Goal: Go to known website: Access a specific website the user already knows

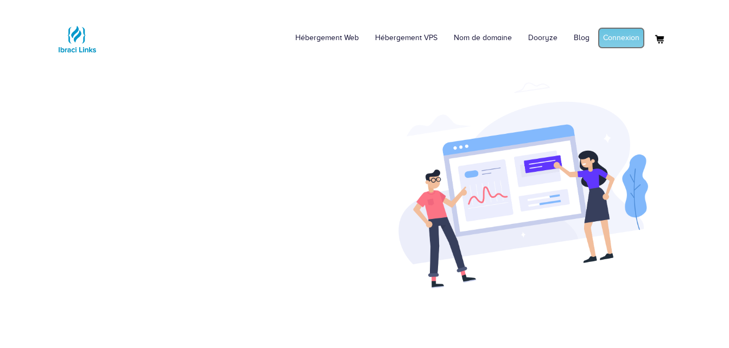
click at [638, 34] on link "Connexion" at bounding box center [621, 38] width 47 height 22
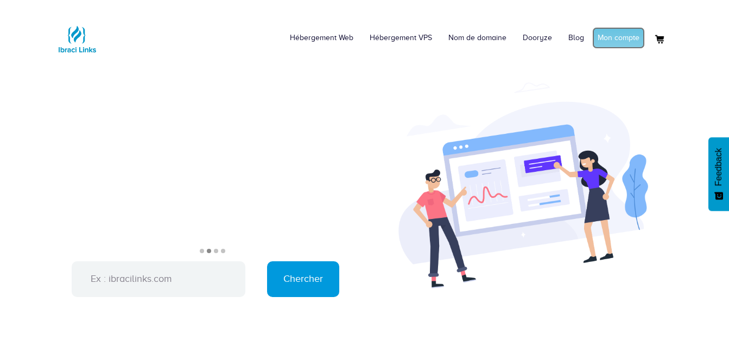
click at [601, 34] on link "Mon compte" at bounding box center [618, 38] width 53 height 22
